Goal: Task Accomplishment & Management: Complete application form

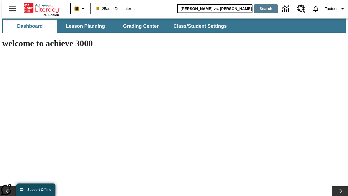
type input "[PERSON_NAME] vs. [PERSON_NAME]"
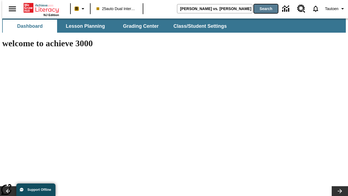
click at [263, 9] on button "Search" at bounding box center [266, 8] width 24 height 9
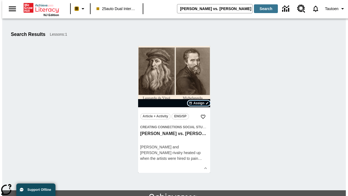
click at [199, 103] on span "Assign" at bounding box center [199, 103] width 11 height 5
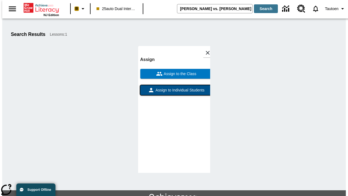
click at [174, 93] on span "Assign to Individual Students" at bounding box center [180, 90] width 50 height 6
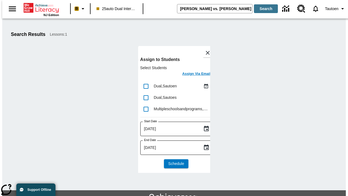
click at [192, 74] on h6 "Assign Via Email" at bounding box center [196, 74] width 28 height 6
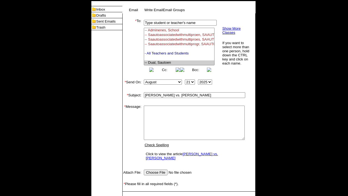
select select "U,21476361,1"
type textarea "email body message"
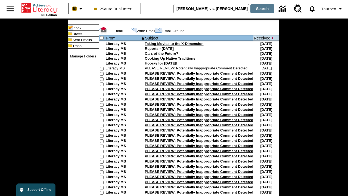
type input "[PERSON_NAME] vs. [PERSON_NAME]"
click at [263, 9] on button "Search" at bounding box center [263, 8] width 24 height 9
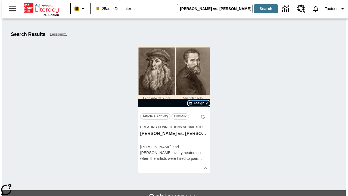
click at [199, 103] on span "Assign" at bounding box center [199, 103] width 11 height 5
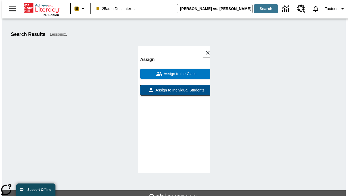
click at [174, 93] on span "Assign to Individual Students" at bounding box center [180, 90] width 50 height 6
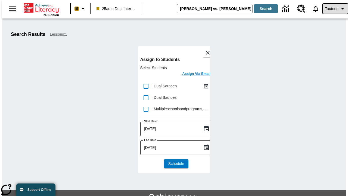
click at [333, 9] on span "Tautoen" at bounding box center [332, 9] width 14 height 6
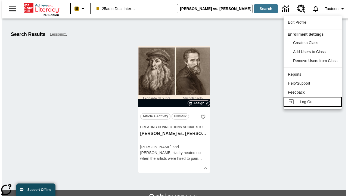
click at [314, 102] on span "Log Out" at bounding box center [307, 102] width 14 height 4
